Goal: Transaction & Acquisition: Purchase product/service

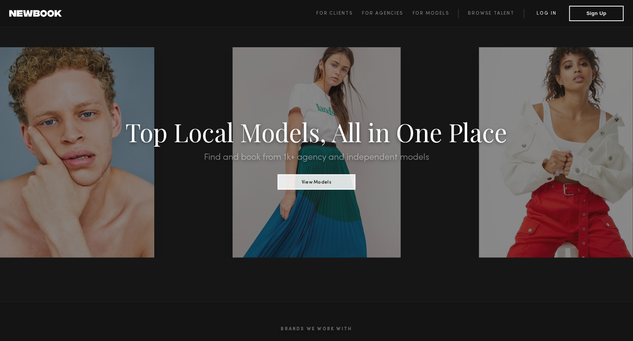
click at [542, 12] on link "Log in" at bounding box center [546, 13] width 45 height 9
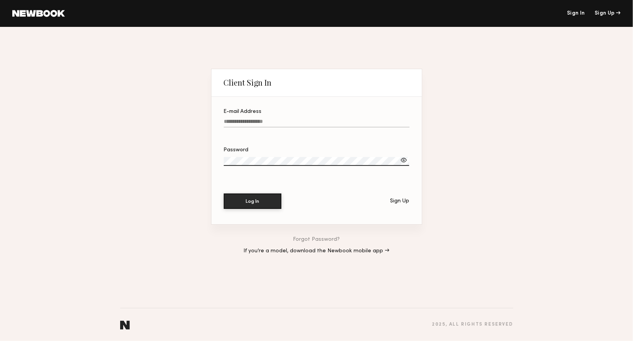
type input "**********"
click at [252, 202] on button "Log In" at bounding box center [253, 200] width 58 height 15
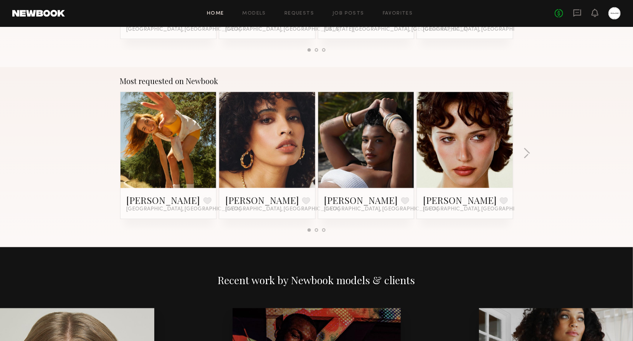
scroll to position [631, 0]
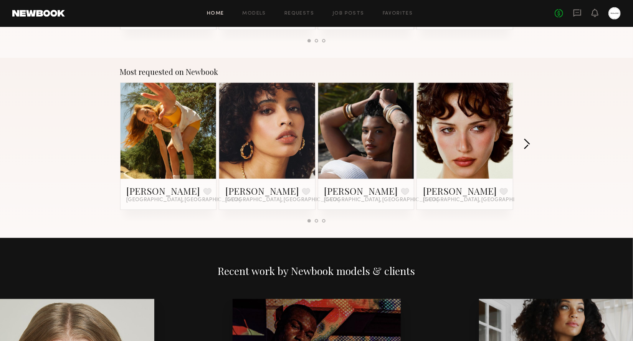
click at [527, 141] on button "button" at bounding box center [526, 145] width 7 height 13
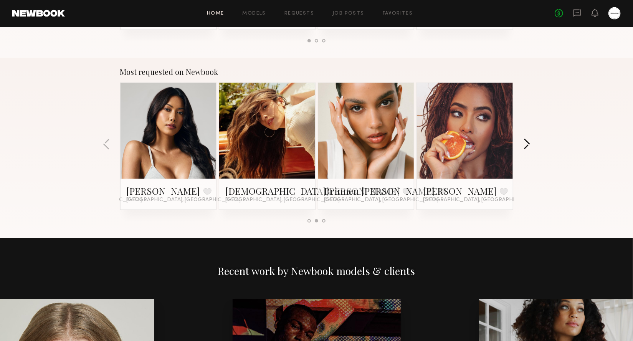
click at [527, 141] on button "button" at bounding box center [526, 145] width 7 height 13
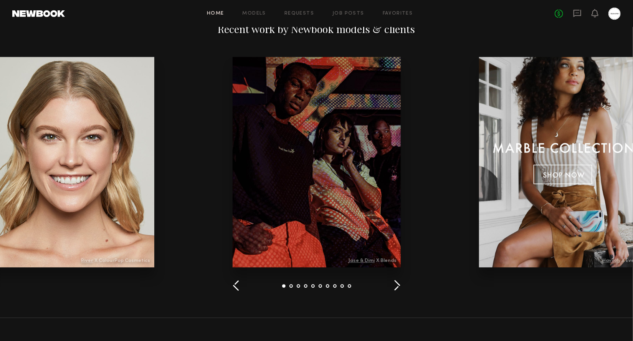
scroll to position [875, 0]
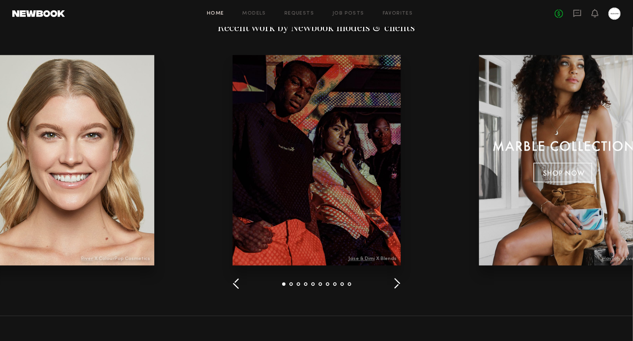
click at [395, 284] on button "button" at bounding box center [396, 284] width 7 height 13
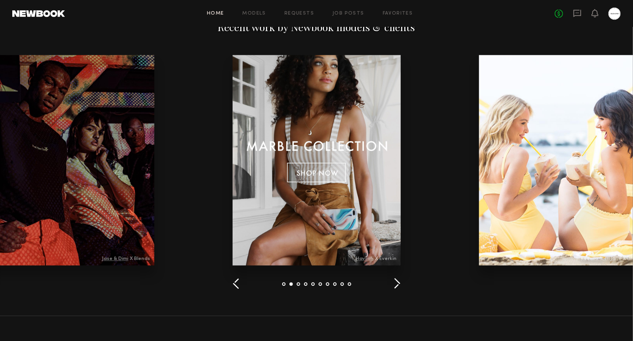
click at [397, 282] on button "button" at bounding box center [396, 284] width 7 height 13
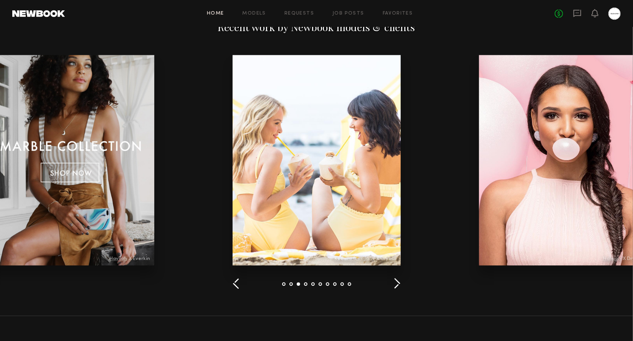
click at [397, 282] on button "button" at bounding box center [396, 284] width 7 height 13
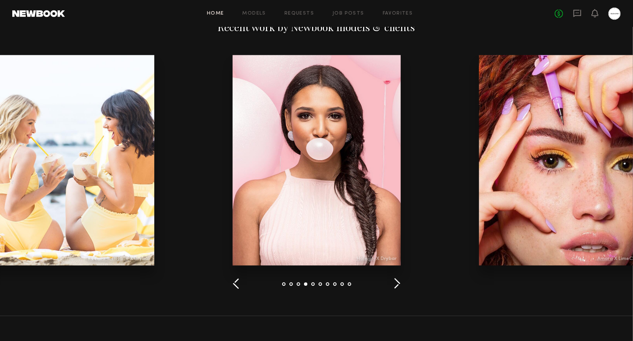
click at [397, 282] on button "button" at bounding box center [396, 284] width 7 height 13
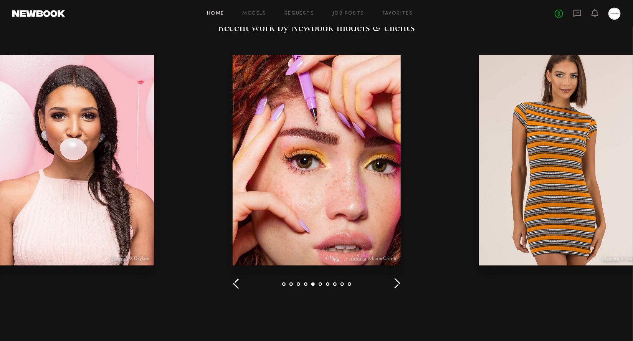
click at [397, 282] on button "button" at bounding box center [396, 284] width 7 height 13
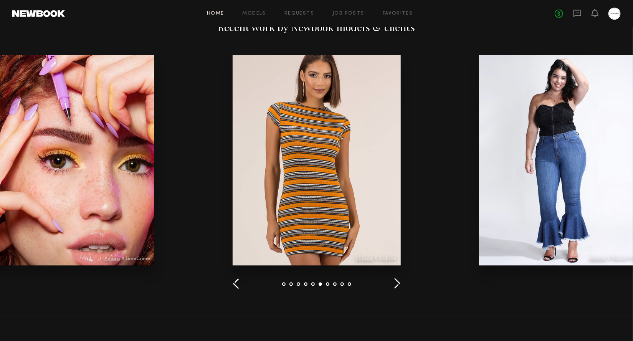
click at [397, 282] on button "button" at bounding box center [396, 284] width 7 height 13
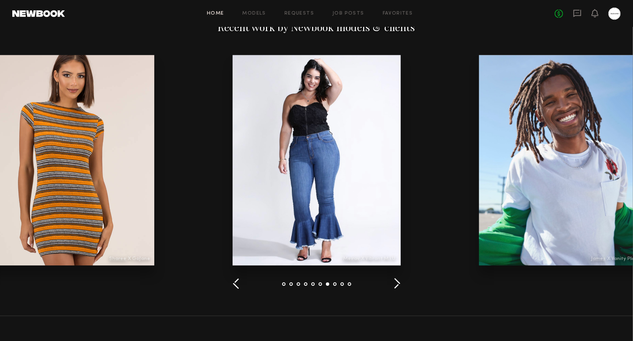
click at [397, 282] on button "button" at bounding box center [396, 284] width 7 height 13
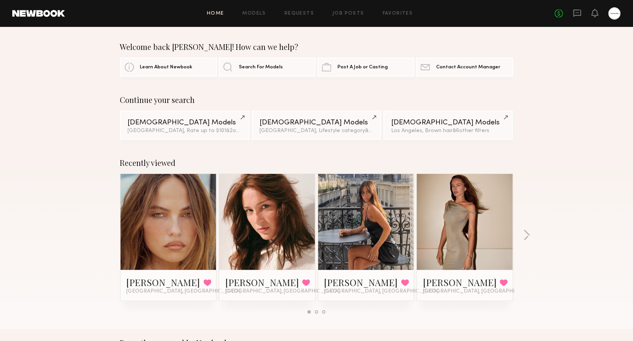
scroll to position [0, 0]
click at [272, 226] on link at bounding box center [267, 222] width 47 height 96
click at [177, 193] on link at bounding box center [168, 222] width 47 height 96
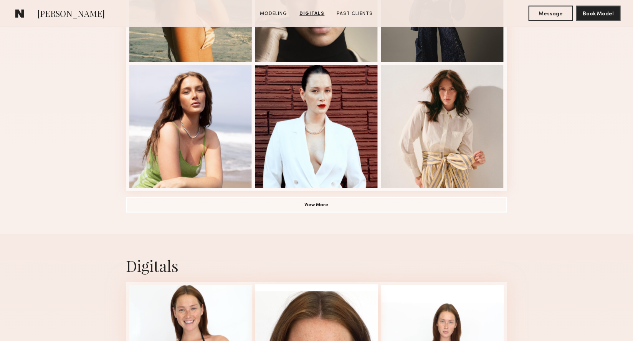
scroll to position [527, 0]
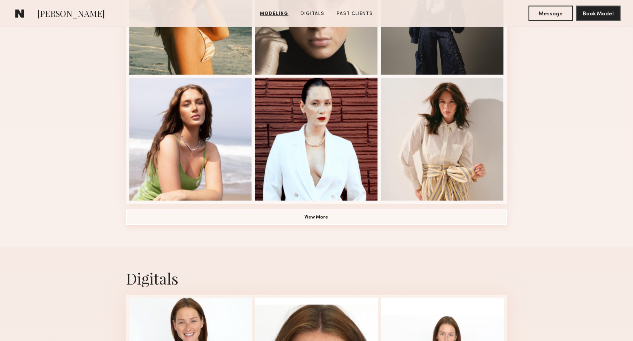
click at [317, 219] on button "View More" at bounding box center [316, 217] width 381 height 15
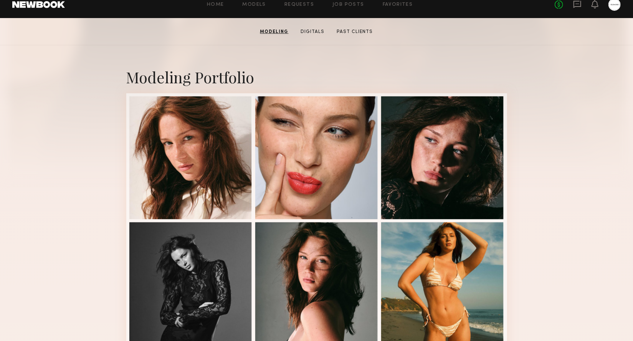
scroll to position [131, 0]
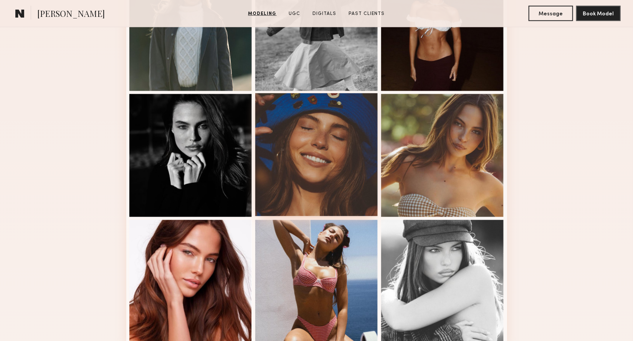
scroll to position [447, 0]
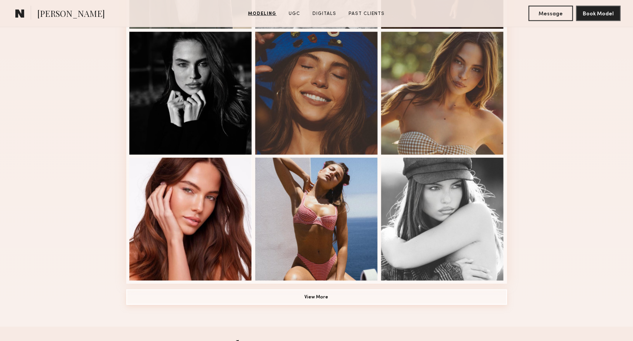
click at [301, 293] on button "View More" at bounding box center [316, 296] width 381 height 15
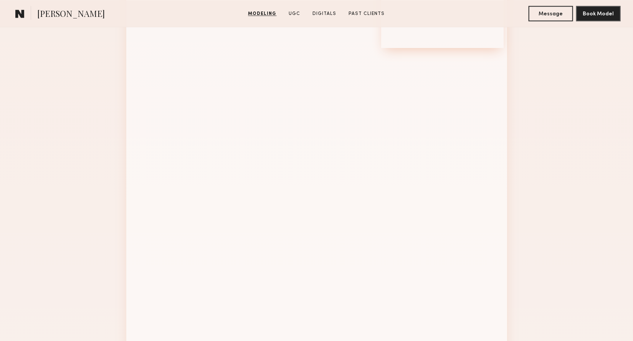
scroll to position [905, 0]
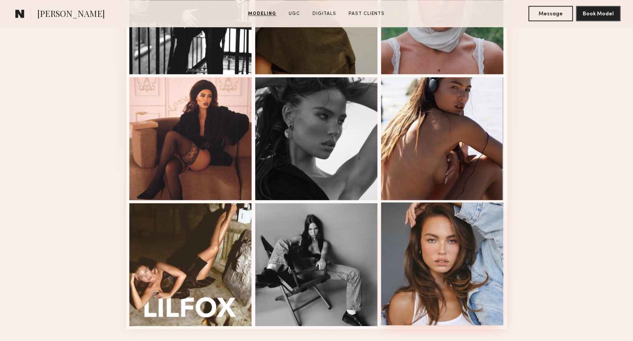
click at [446, 262] on div at bounding box center [442, 263] width 123 height 123
